Goal: Information Seeking & Learning: Learn about a topic

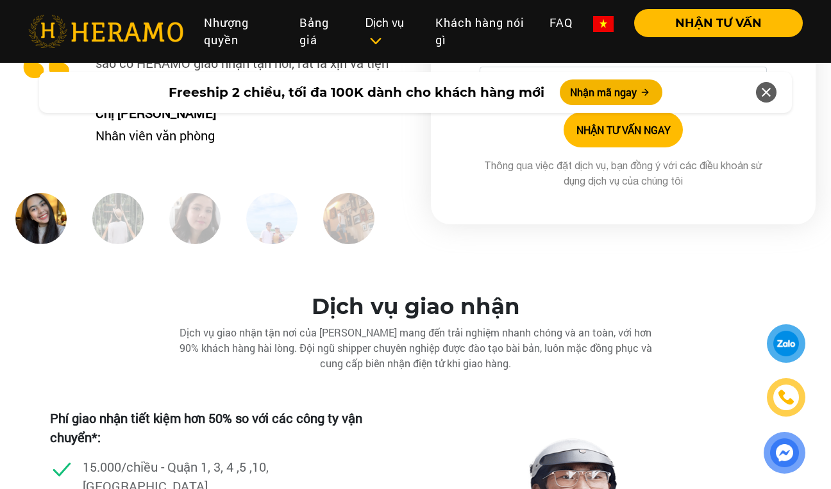
scroll to position [3335, 0]
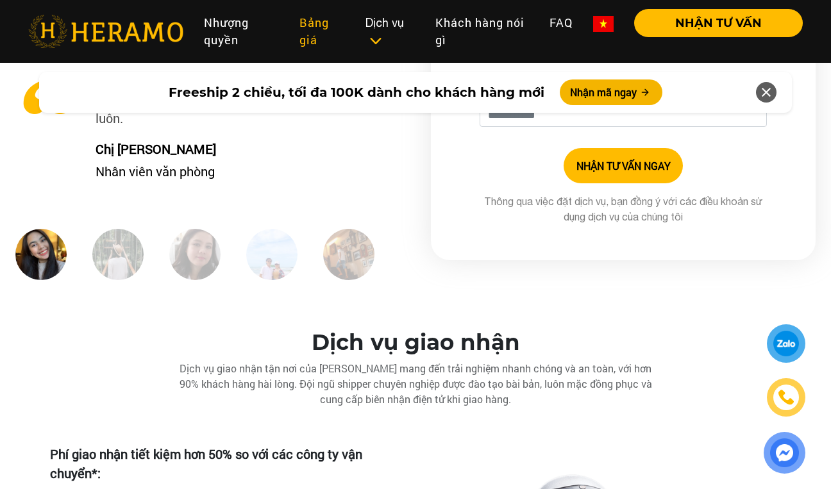
click at [312, 32] on link "Bảng giá" at bounding box center [322, 31] width 66 height 45
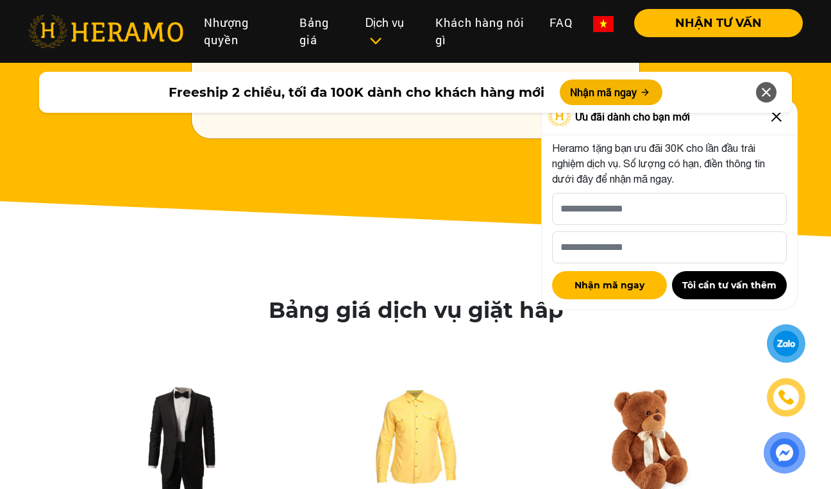
scroll to position [2084, 0]
click at [764, 89] on icon at bounding box center [765, 92] width 15 height 23
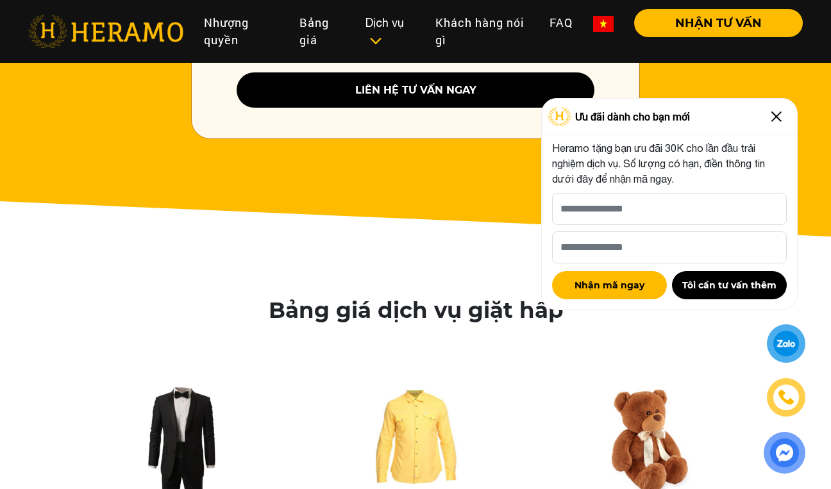
click at [777, 114] on img at bounding box center [776, 116] width 21 height 21
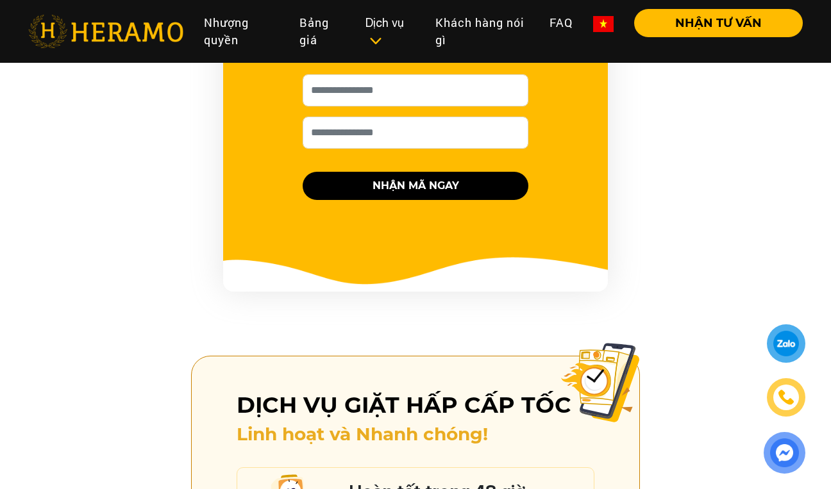
scroll to position [1487, 0]
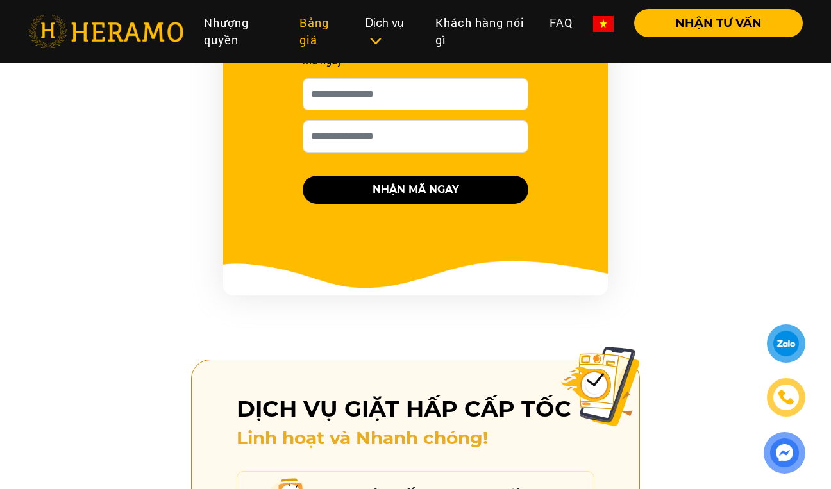
drag, startPoint x: 309, startPoint y: 30, endPoint x: 331, endPoint y: 44, distance: 26.2
click at [309, 30] on link "Bảng giá" at bounding box center [322, 31] width 66 height 45
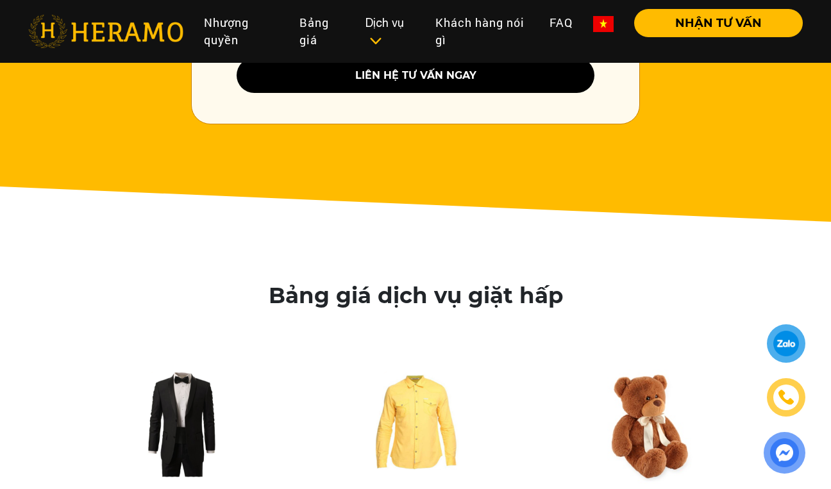
scroll to position [2055, 1]
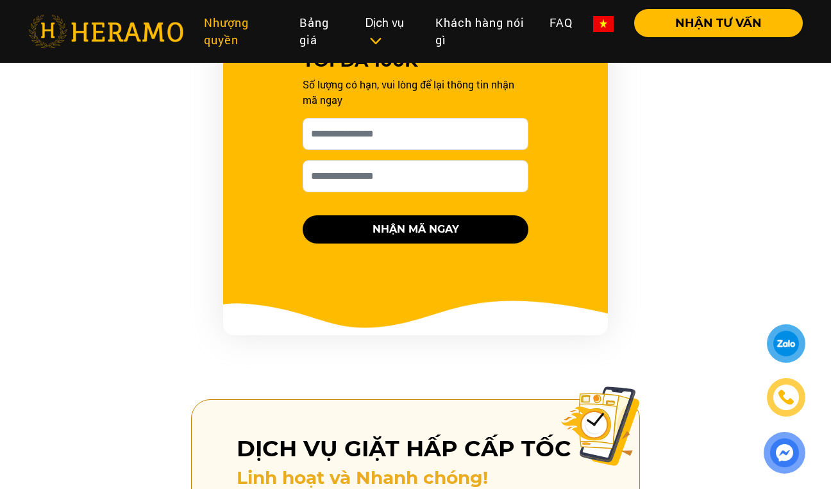
click at [218, 40] on link "Nhượng quyền" at bounding box center [242, 31] width 96 height 45
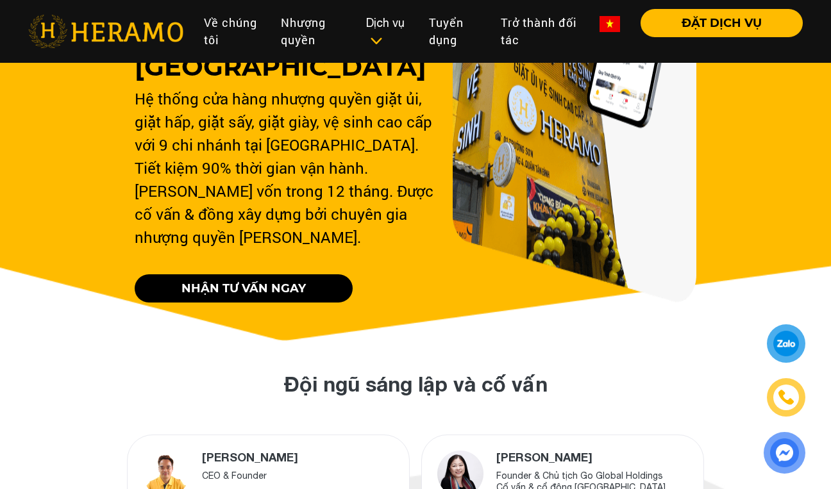
scroll to position [221, 0]
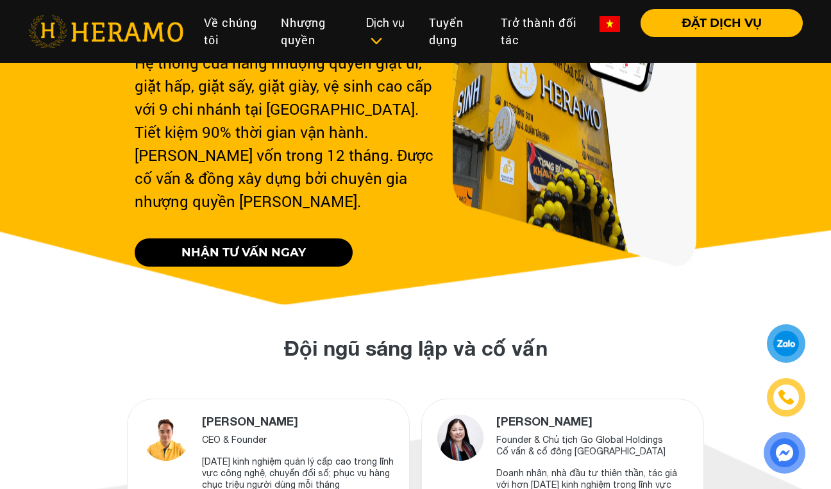
click at [253, 238] on link "NHẬN TƯ VẤN NGAY" at bounding box center [244, 252] width 218 height 28
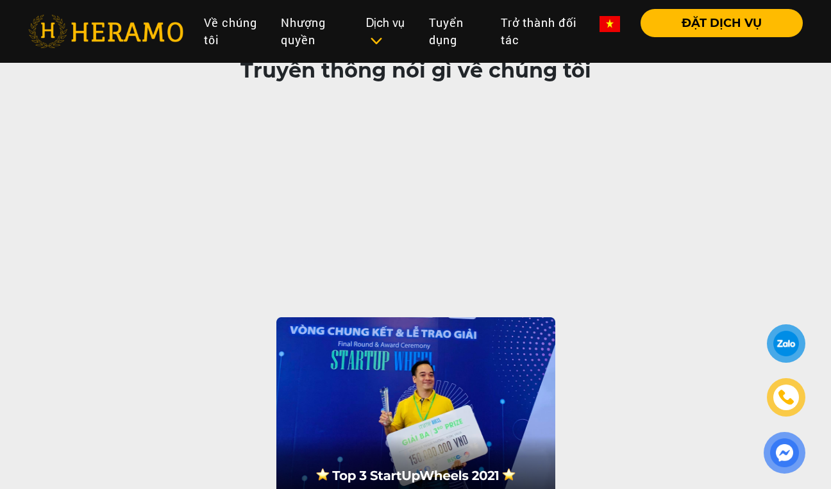
scroll to position [953, 0]
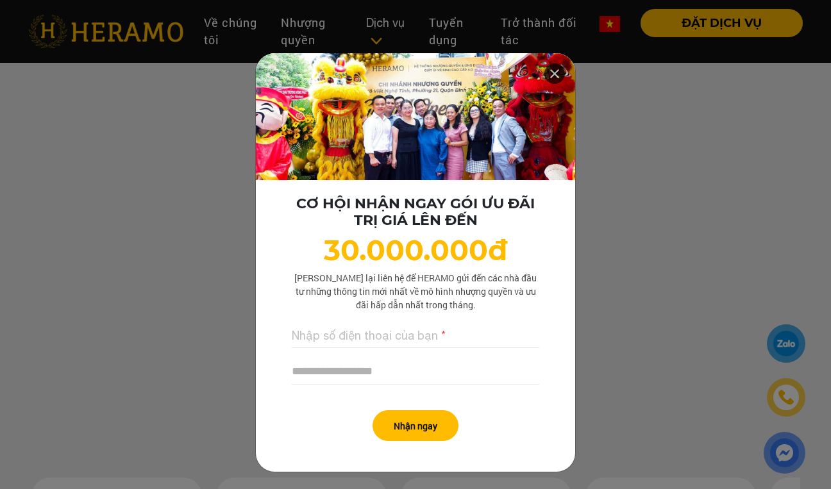
click at [606, 321] on div "CƠ HỘI NHẬN NGAY GÓI ƯU ĐÃI TRỊ GIÁ LÊN ĐẾN 30.000.000đ Lưu lại liên hệ để HERA…" at bounding box center [415, 244] width 831 height 489
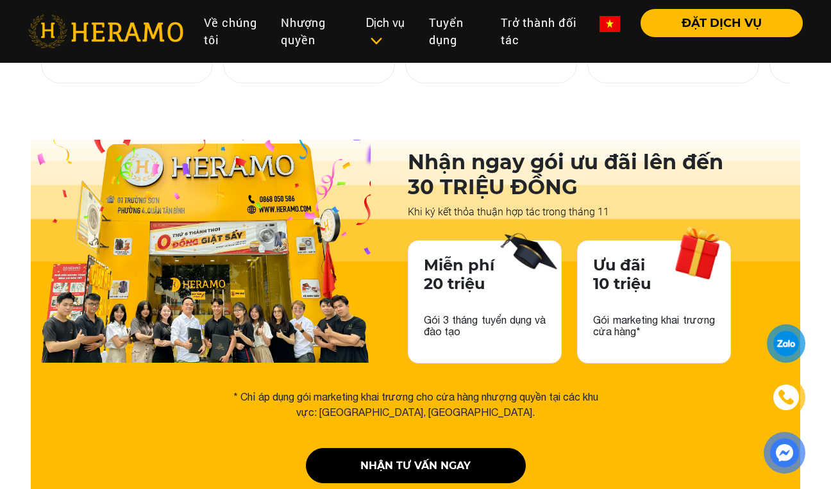
scroll to position [1954, 0]
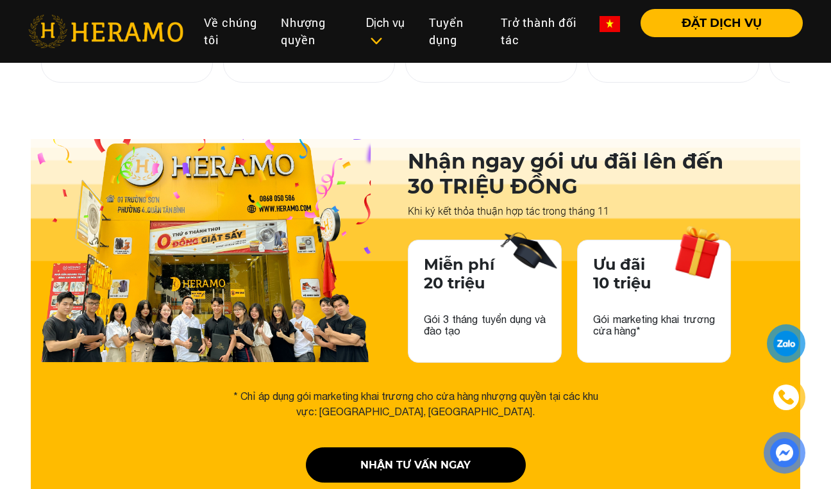
click at [626, 301] on p "Gói marketing khai trương cửa hàng*" at bounding box center [654, 319] width 122 height 36
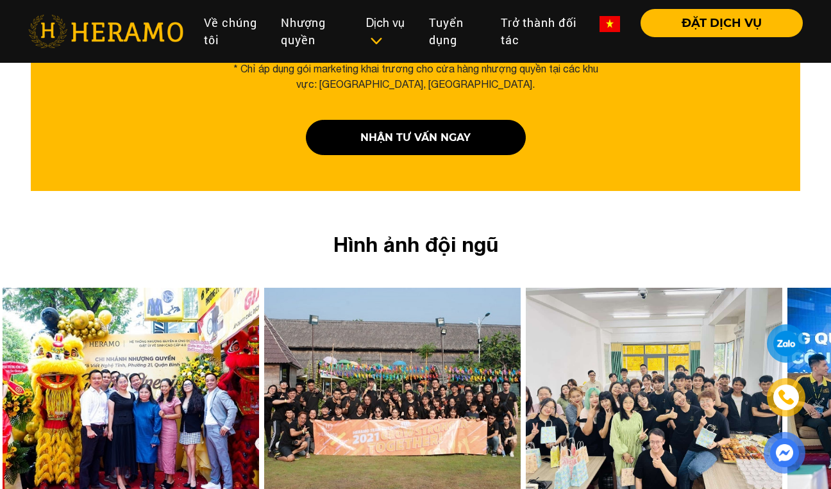
scroll to position [2282, 0]
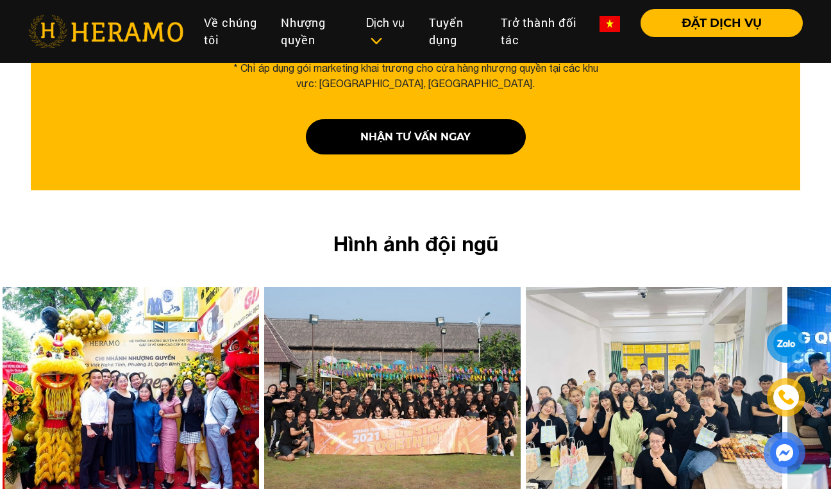
click at [171, 314] on img at bounding box center [131, 389] width 256 height 205
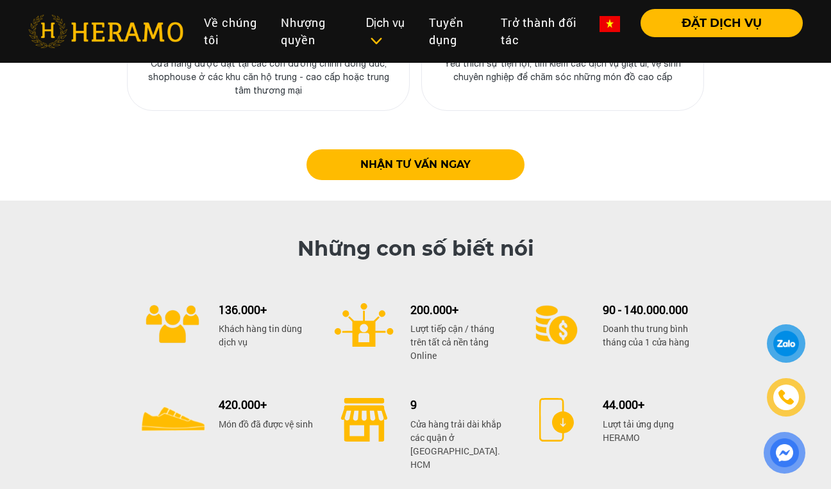
scroll to position [4993, 0]
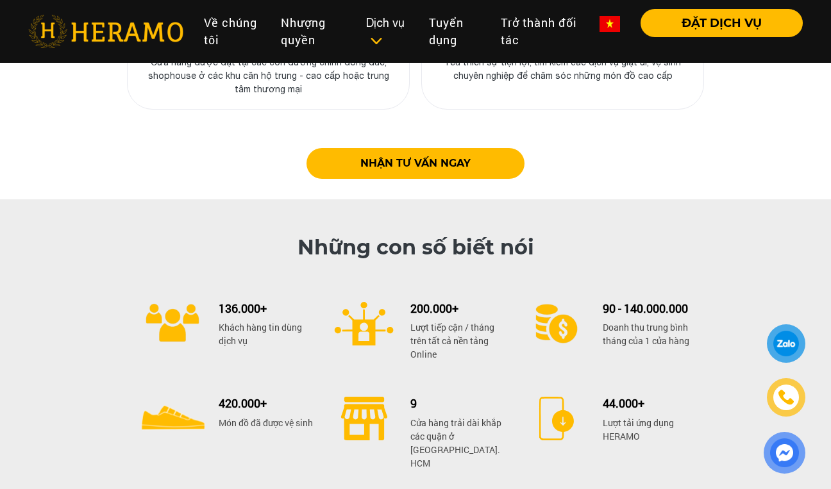
click at [435, 321] on p "Lượt tiếp cận / tháng trên tất cả nền tảng Online" at bounding box center [457, 341] width 94 height 40
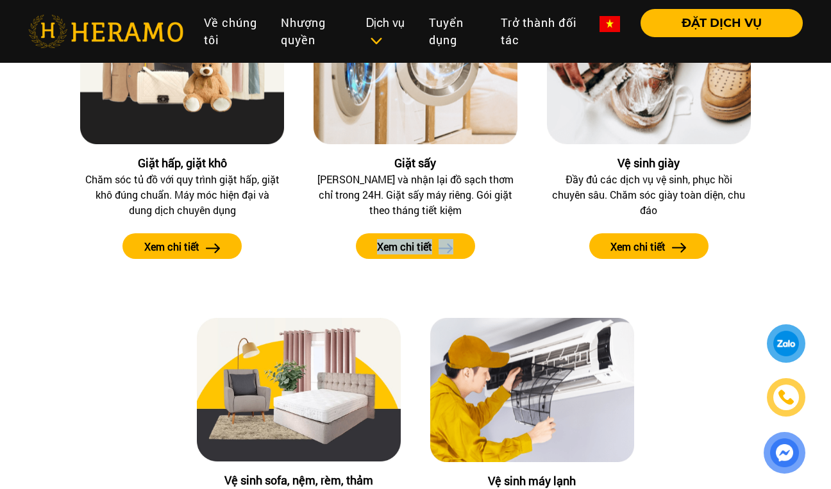
scroll to position [6197, 0]
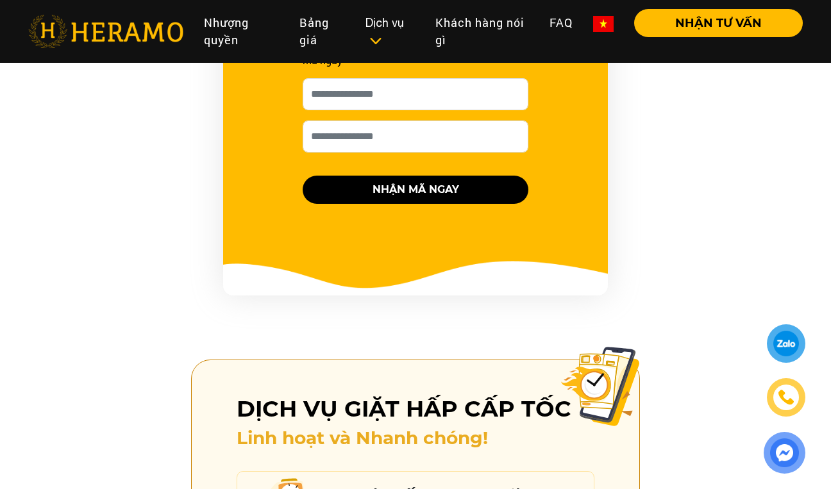
scroll to position [3335, 0]
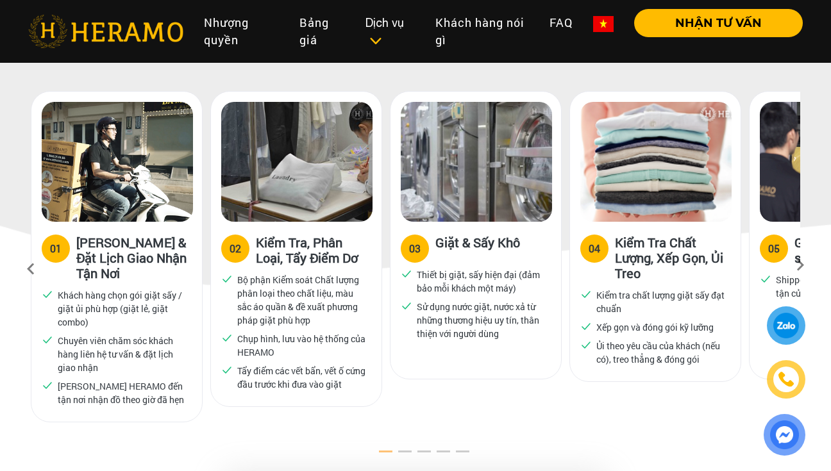
scroll to position [678, 0]
click at [810, 265] on icon at bounding box center [799, 269] width 23 height 8
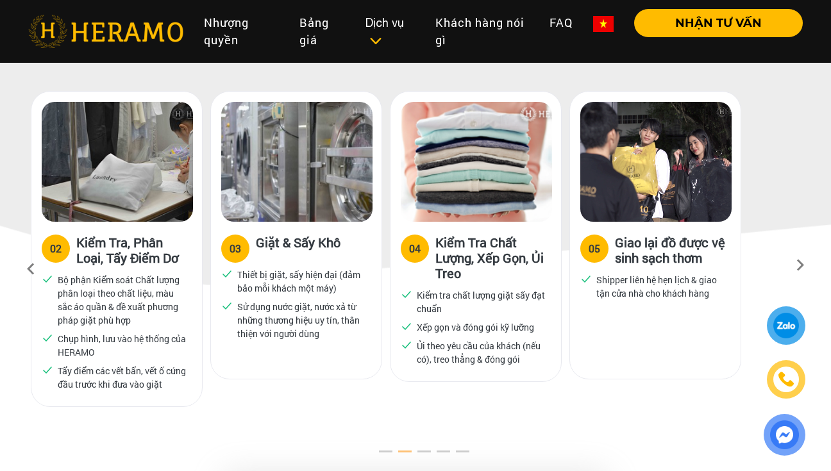
click at [806, 265] on icon at bounding box center [799, 269] width 23 height 8
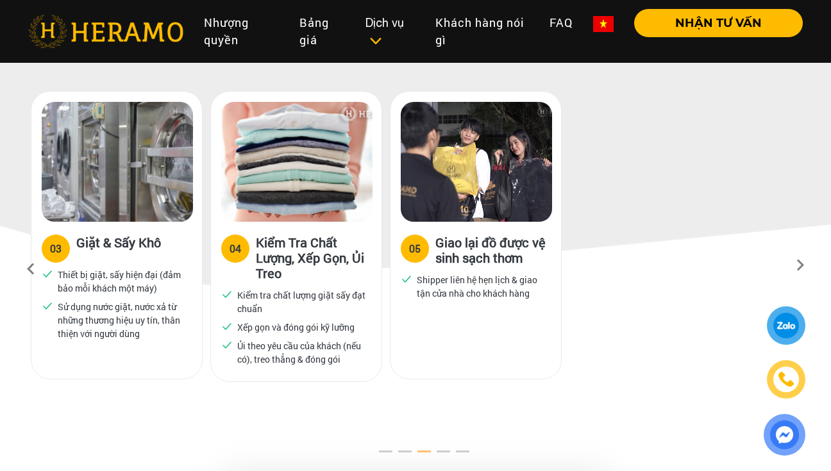
click at [808, 265] on icon at bounding box center [799, 269] width 23 height 8
click at [809, 265] on icon at bounding box center [799, 269] width 23 height 8
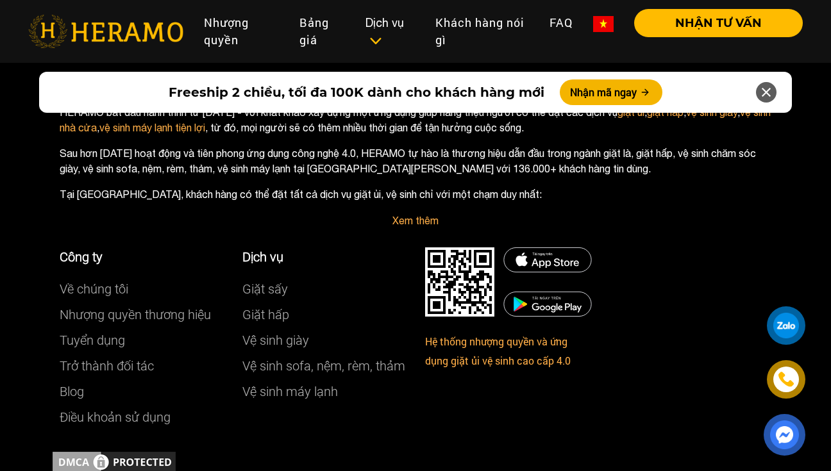
scroll to position [5994, 0]
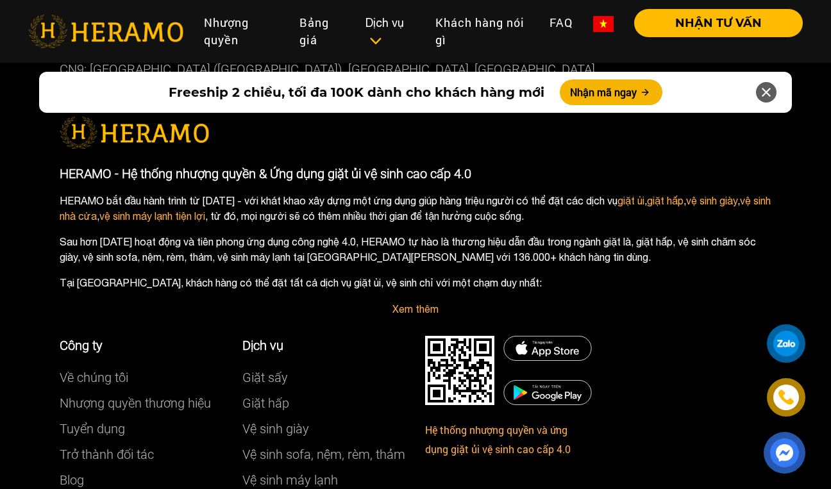
scroll to position [7423, 0]
